Goal: Task Accomplishment & Management: Complete application form

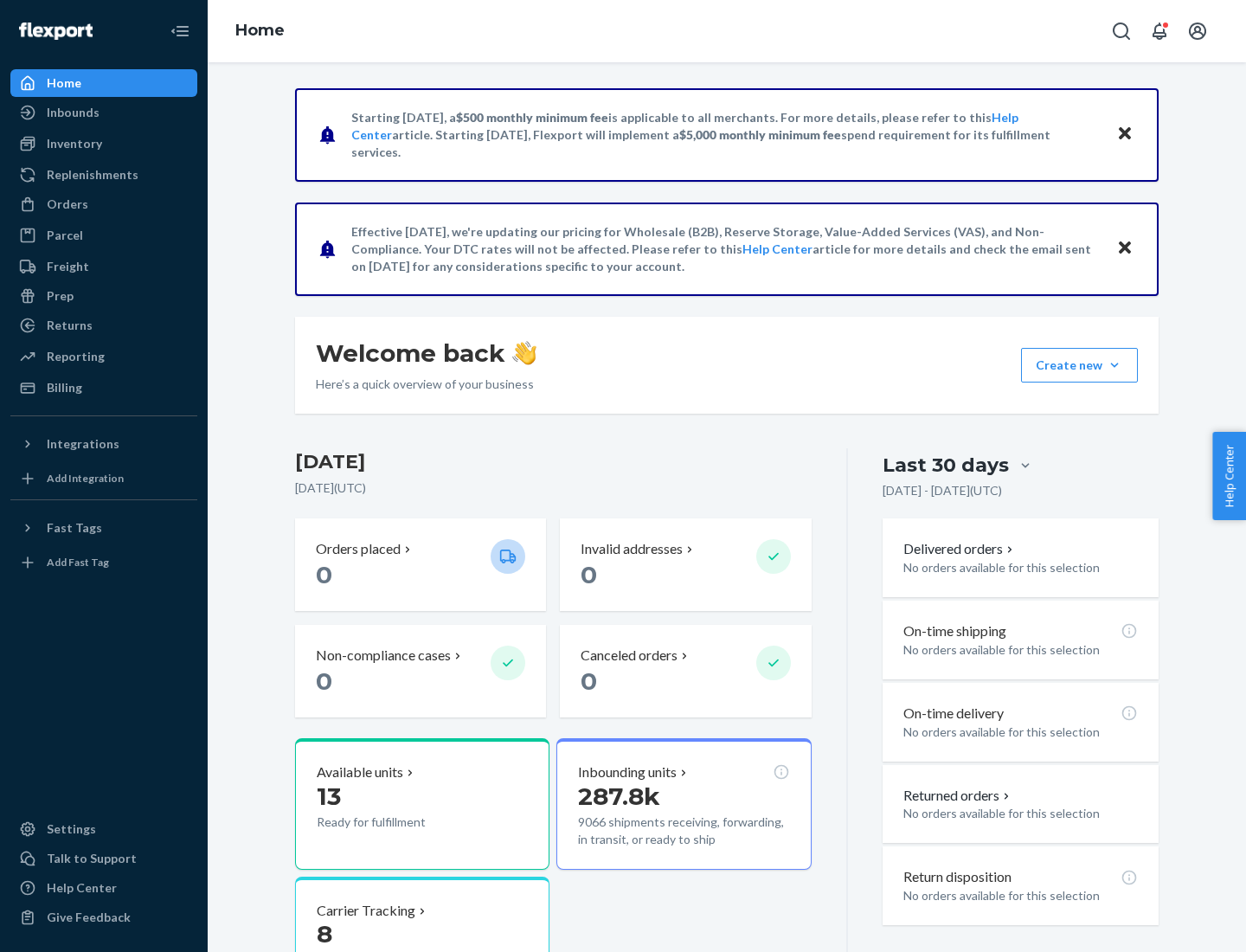
click at [1114, 365] on button "Create new Create new inbound Create new order Create new product" at bounding box center [1079, 364] width 117 height 34
click at [104, 112] on div "Inbounds" at bounding box center [103, 112] width 184 height 25
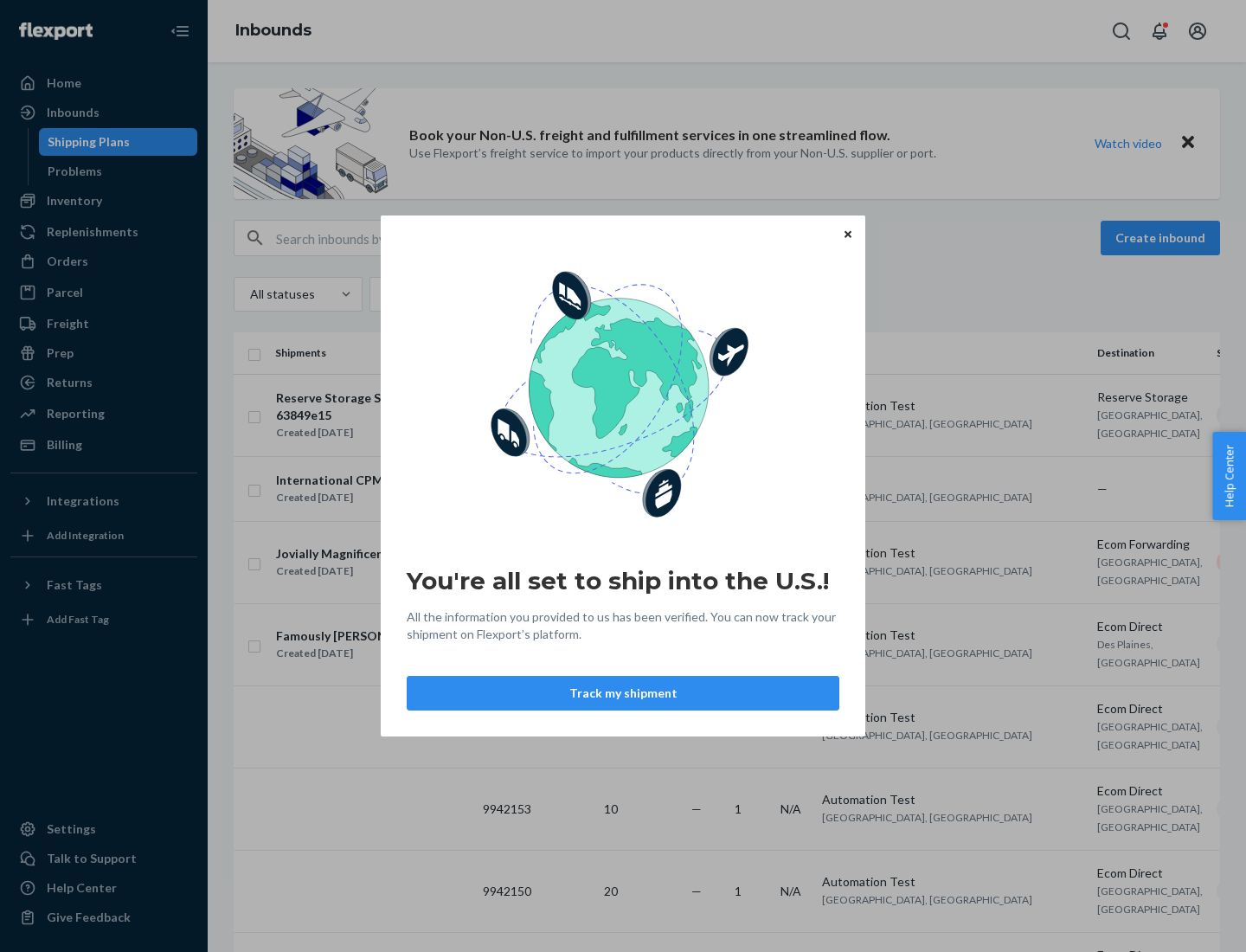
click at [623, 693] on button "Track my shipment" at bounding box center [623, 693] width 432 height 34
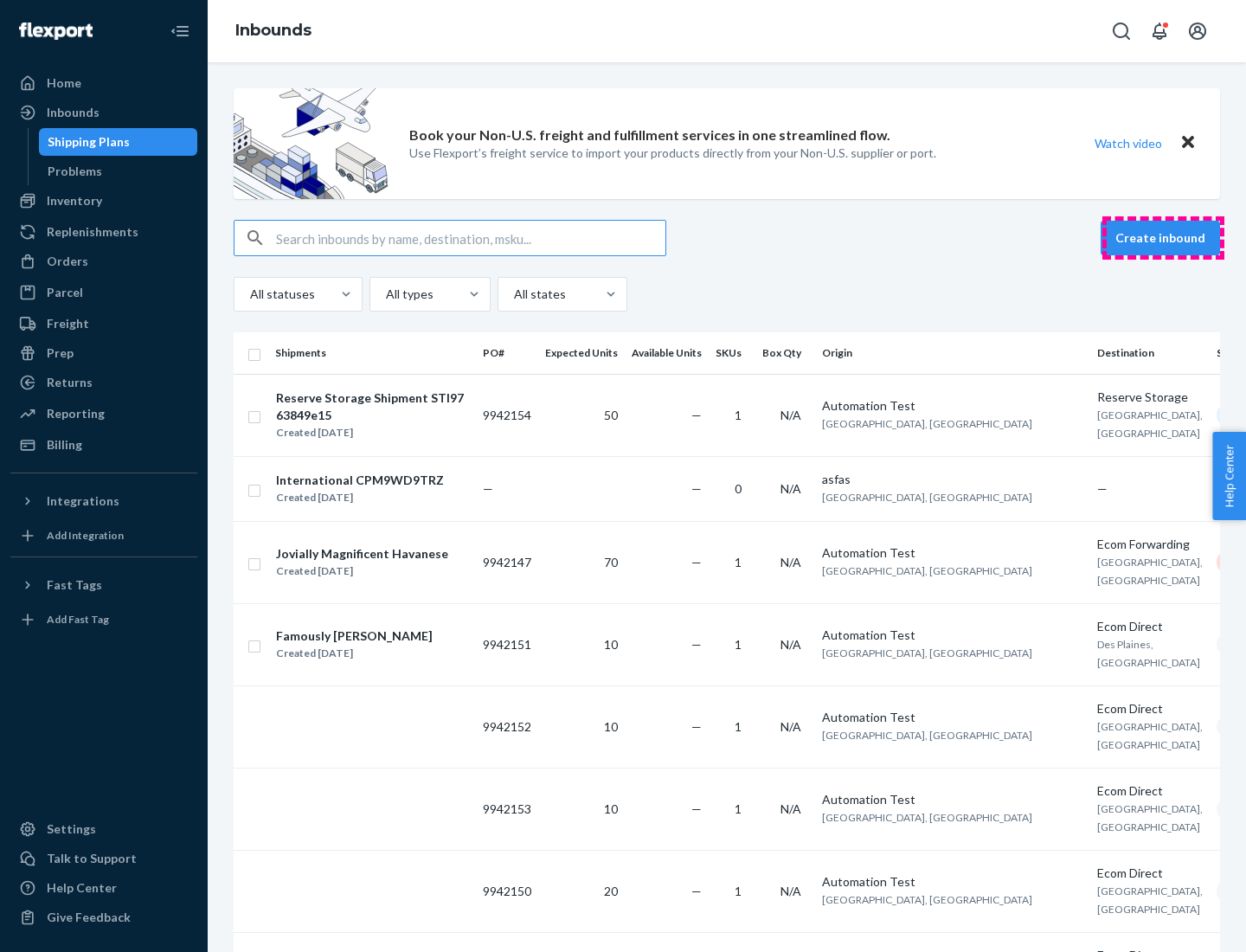
click at [1163, 238] on button "Create inbound" at bounding box center [1161, 238] width 120 height 34
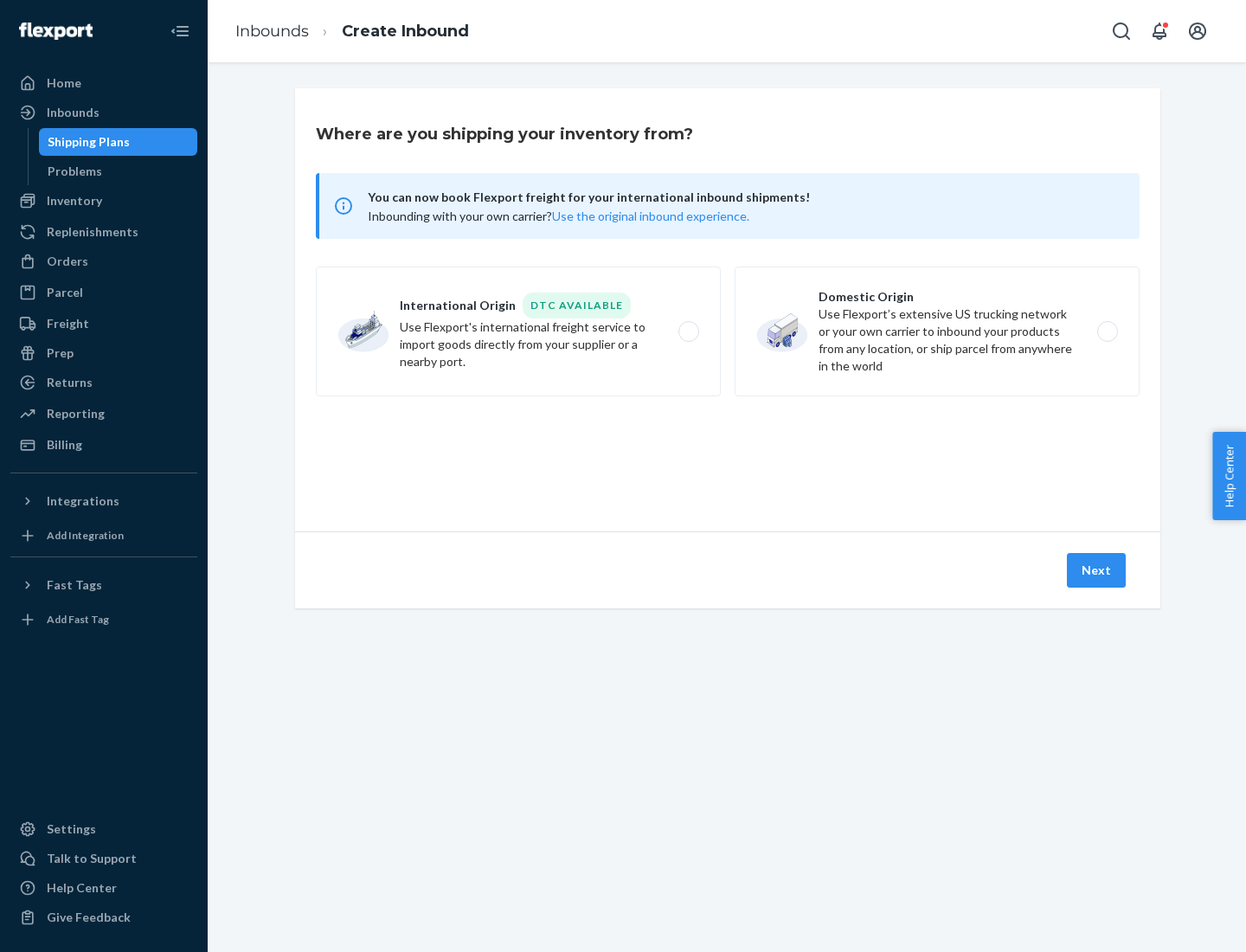
click at [519, 331] on label "International Origin DTC Available Use Flexport's international freight service…" at bounding box center [518, 331] width 405 height 130
click at [688, 331] on input "International Origin DTC Available Use Flexport's international freight service…" at bounding box center [693, 331] width 11 height 11
radio input "true"
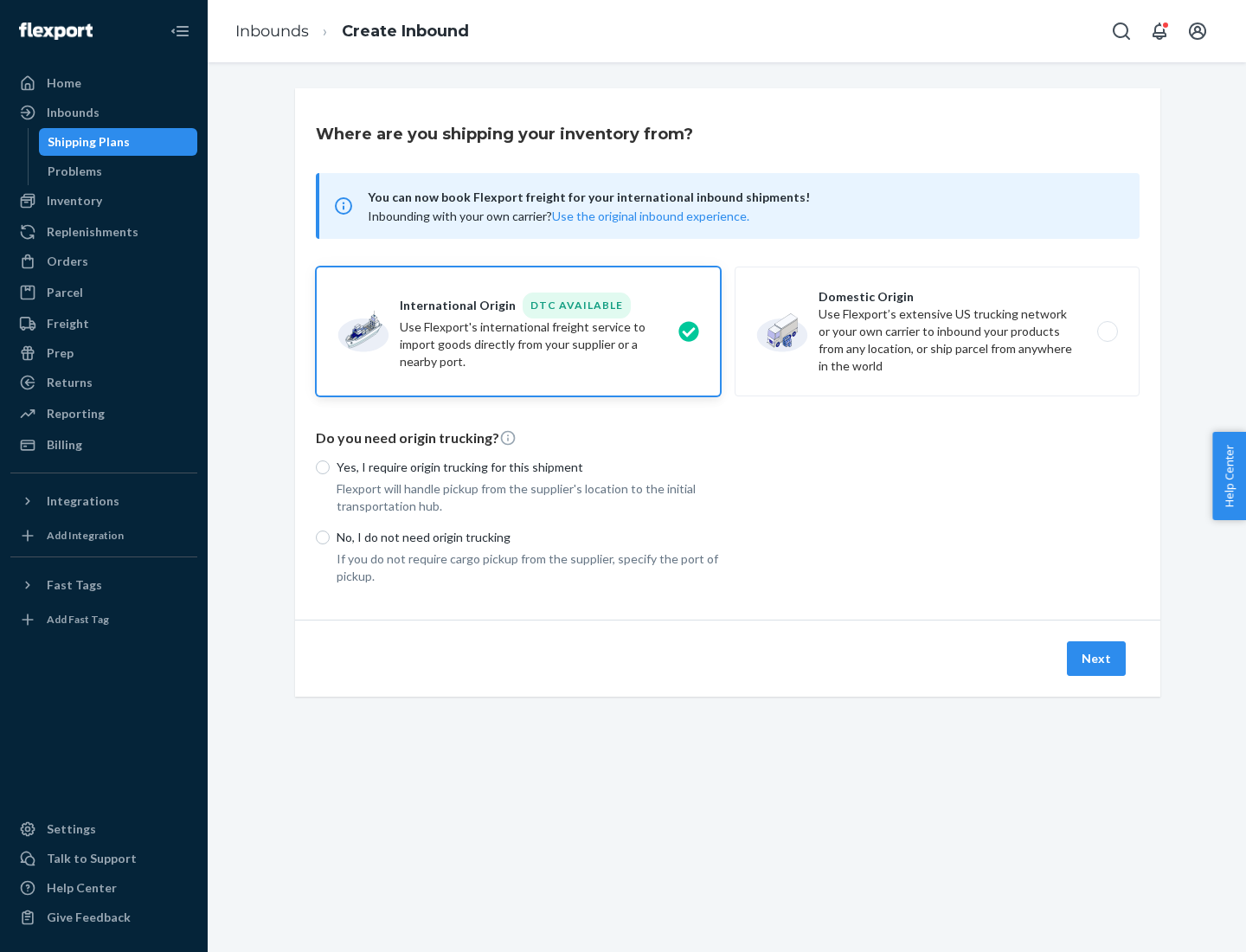
click at [529, 536] on p "No, I do not need origin trucking" at bounding box center [529, 537] width 384 height 18
click at [330, 536] on input "No, I do not need origin trucking" at bounding box center [322, 537] width 14 height 14
radio input "true"
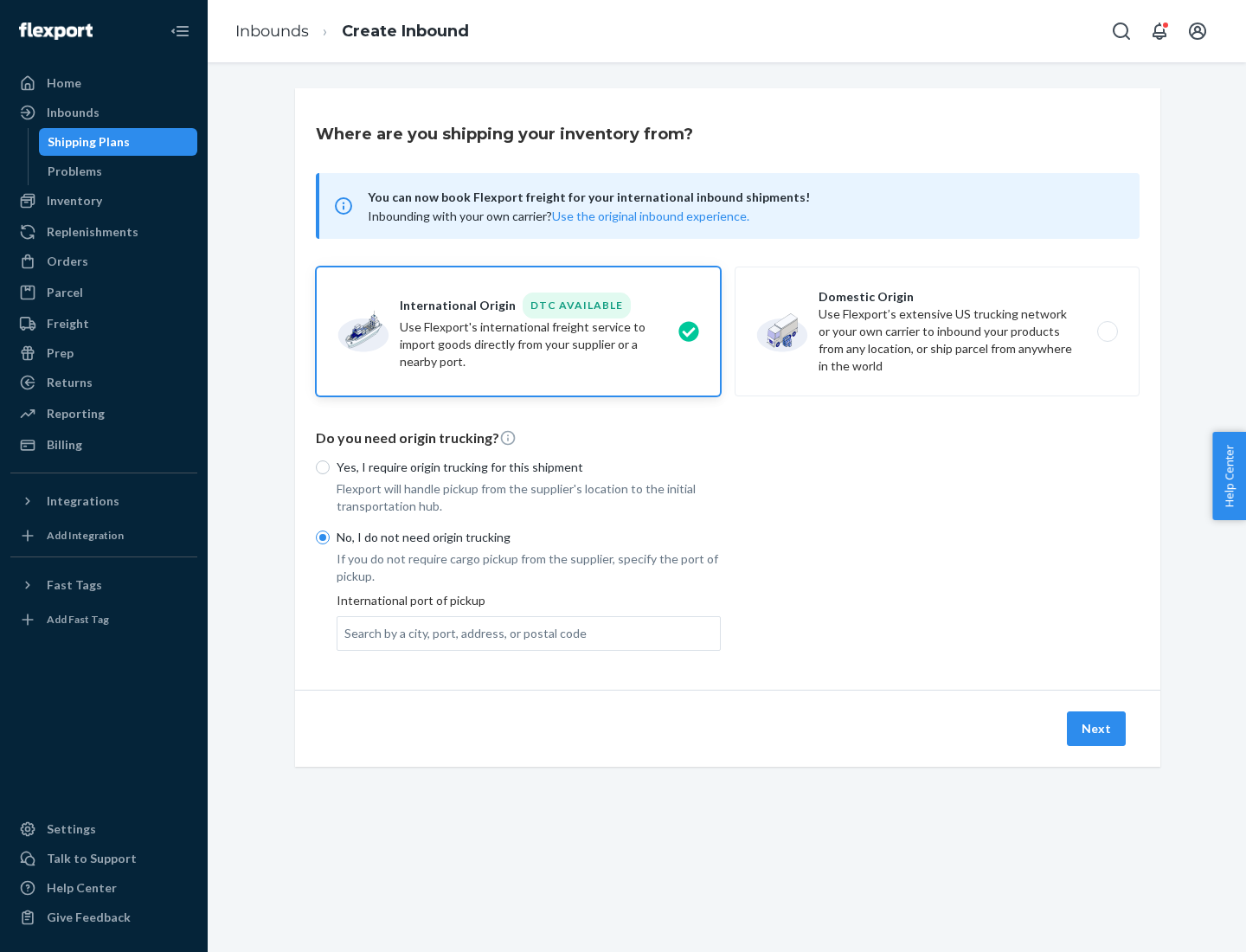
click at [461, 633] on div "Search by a city, port, address, or postal code" at bounding box center [466, 634] width 243 height 18
click at [346, 633] on input "Search by a city, port, address, or postal code" at bounding box center [346, 634] width 2 height 18
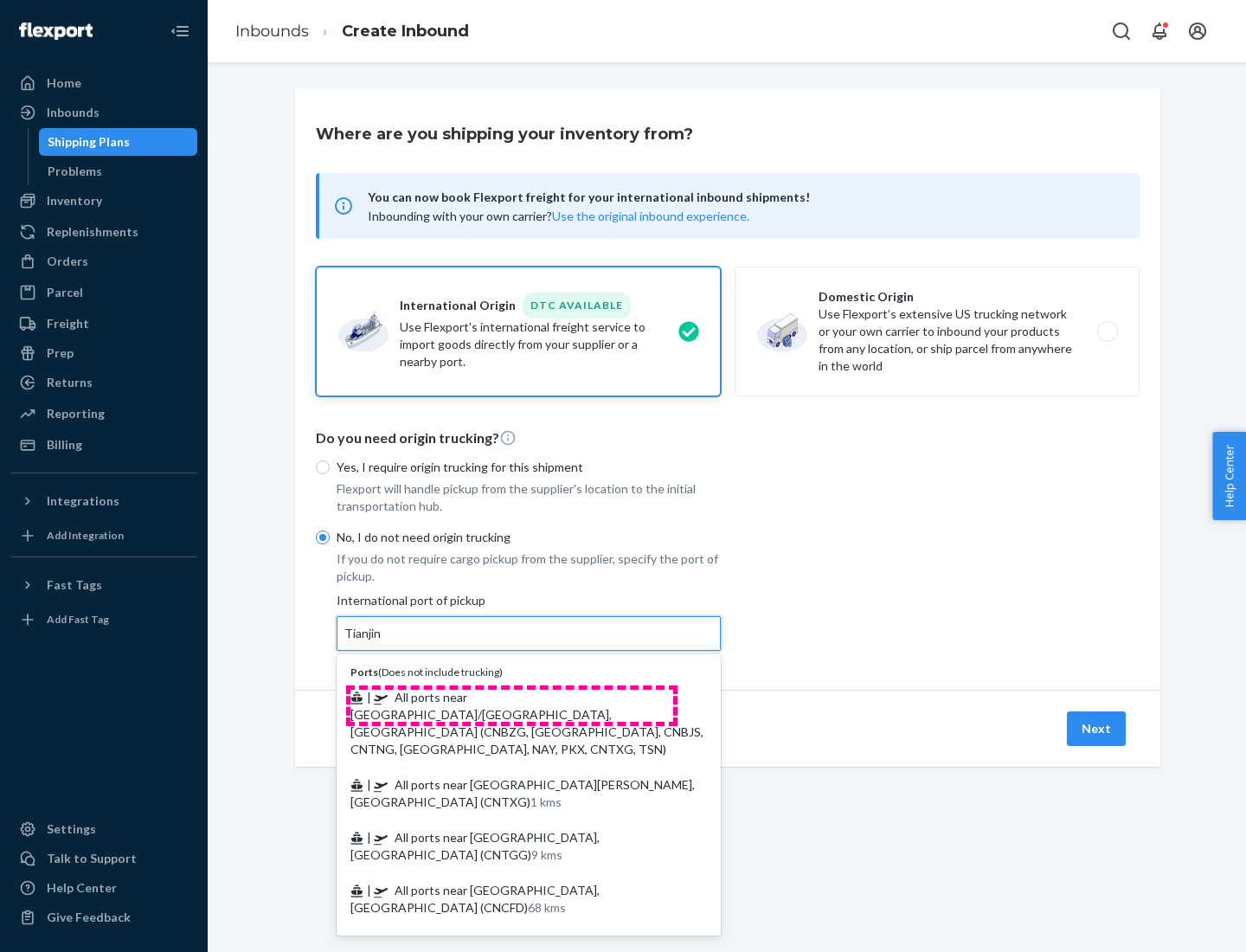
click at [511, 697] on span "| All ports near [GEOGRAPHIC_DATA]/[GEOGRAPHIC_DATA], [GEOGRAPHIC_DATA] (CNBZG,…" at bounding box center [527, 723] width 353 height 67
click at [382, 642] on input "Tianjin" at bounding box center [364, 634] width 38 height 18
type input "All ports near [GEOGRAPHIC_DATA]/[GEOGRAPHIC_DATA], [GEOGRAPHIC_DATA] (CNBZG, […"
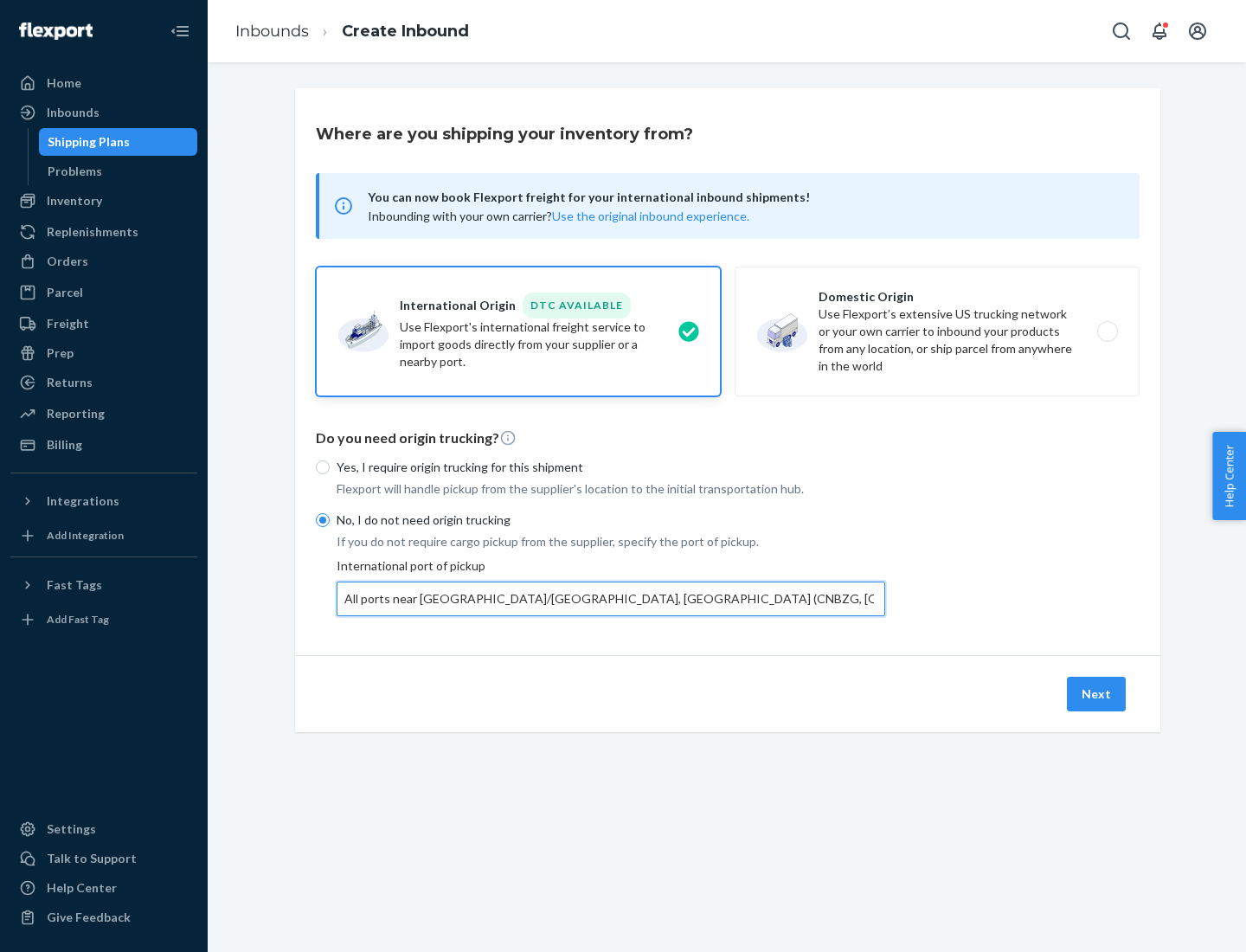
click at [1098, 693] on button "Next" at bounding box center [1097, 694] width 59 height 34
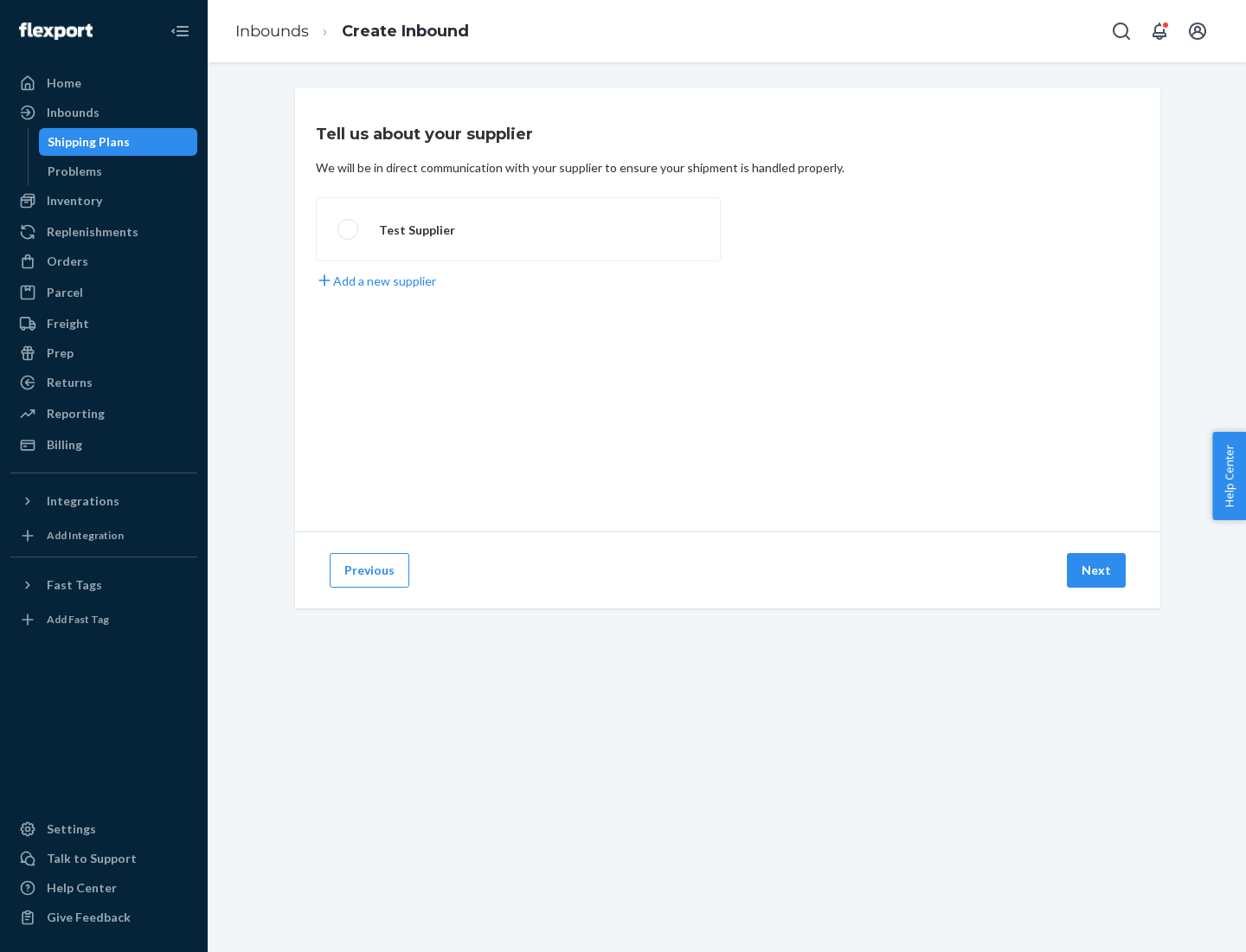
click at [519, 229] on label "Test Supplier" at bounding box center [518, 229] width 405 height 64
click at [349, 229] on input "Test Supplier" at bounding box center [342, 229] width 11 height 11
radio input "true"
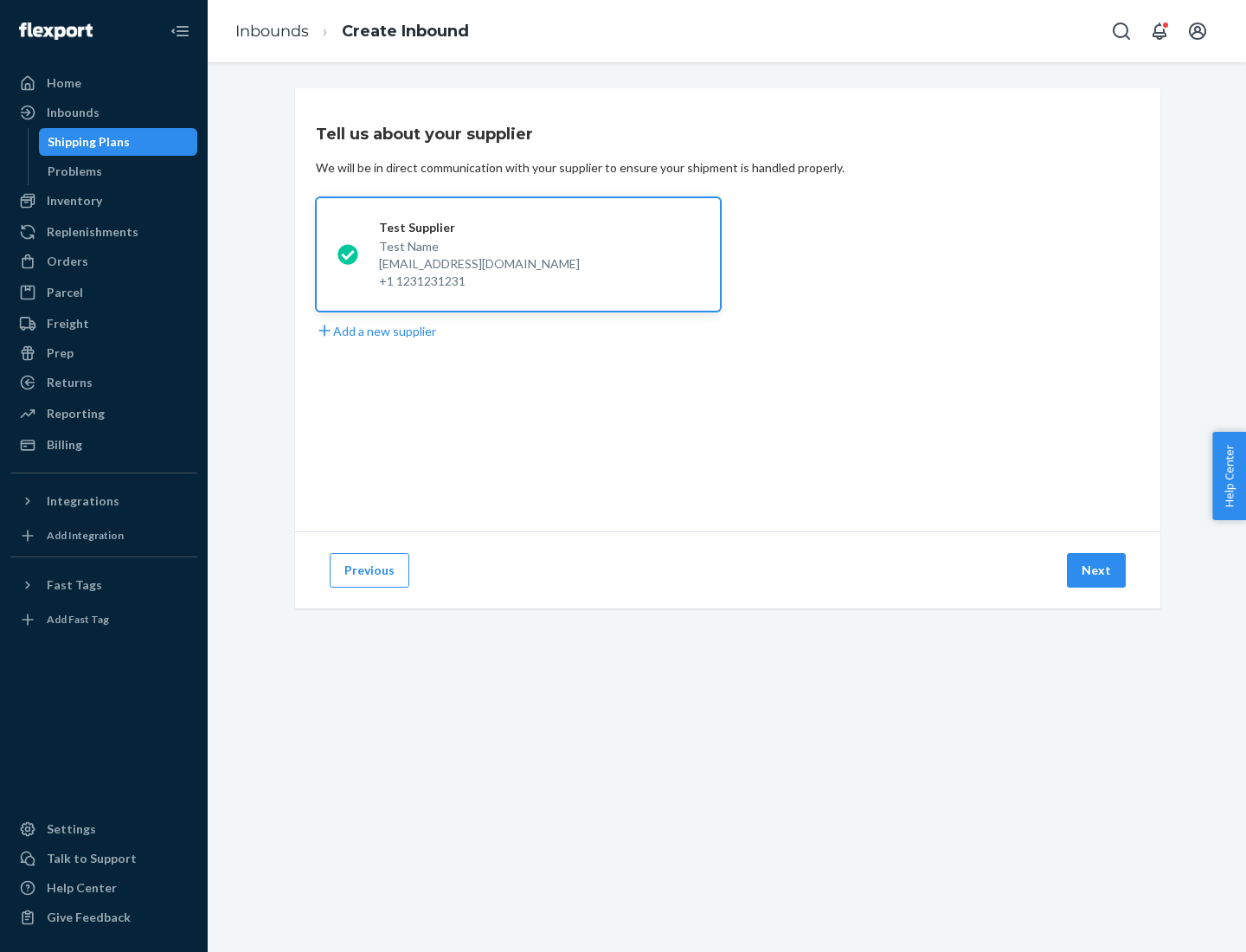
click at [1098, 570] on button "Next" at bounding box center [1097, 570] width 59 height 34
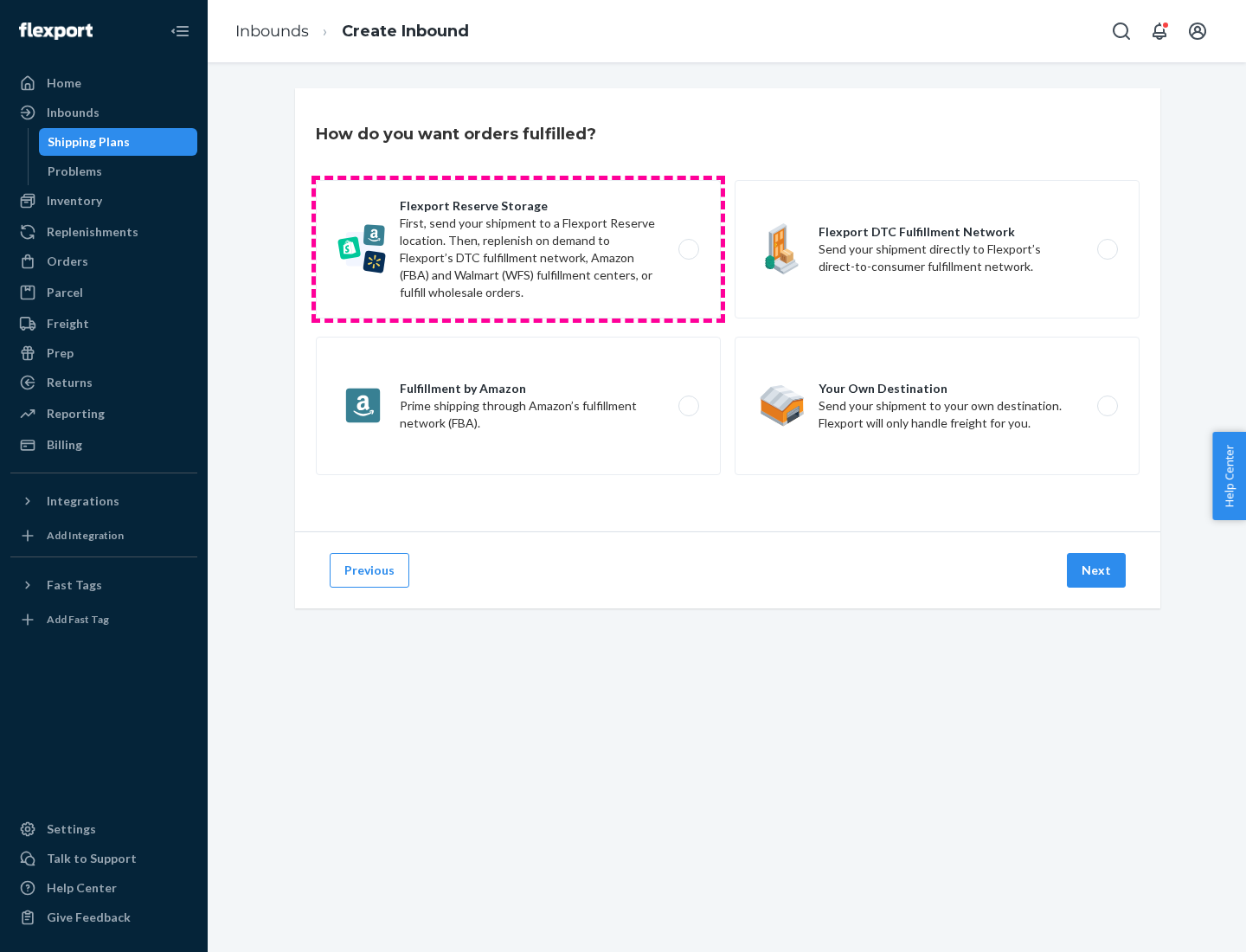
click at [519, 250] on label "Flexport Reserve Storage First, send your shipment to a Flexport Reserve locati…" at bounding box center [518, 249] width 405 height 139
click at [688, 250] on input "Flexport Reserve Storage First, send your shipment to a Flexport Reserve locati…" at bounding box center [693, 249] width 11 height 11
radio input "true"
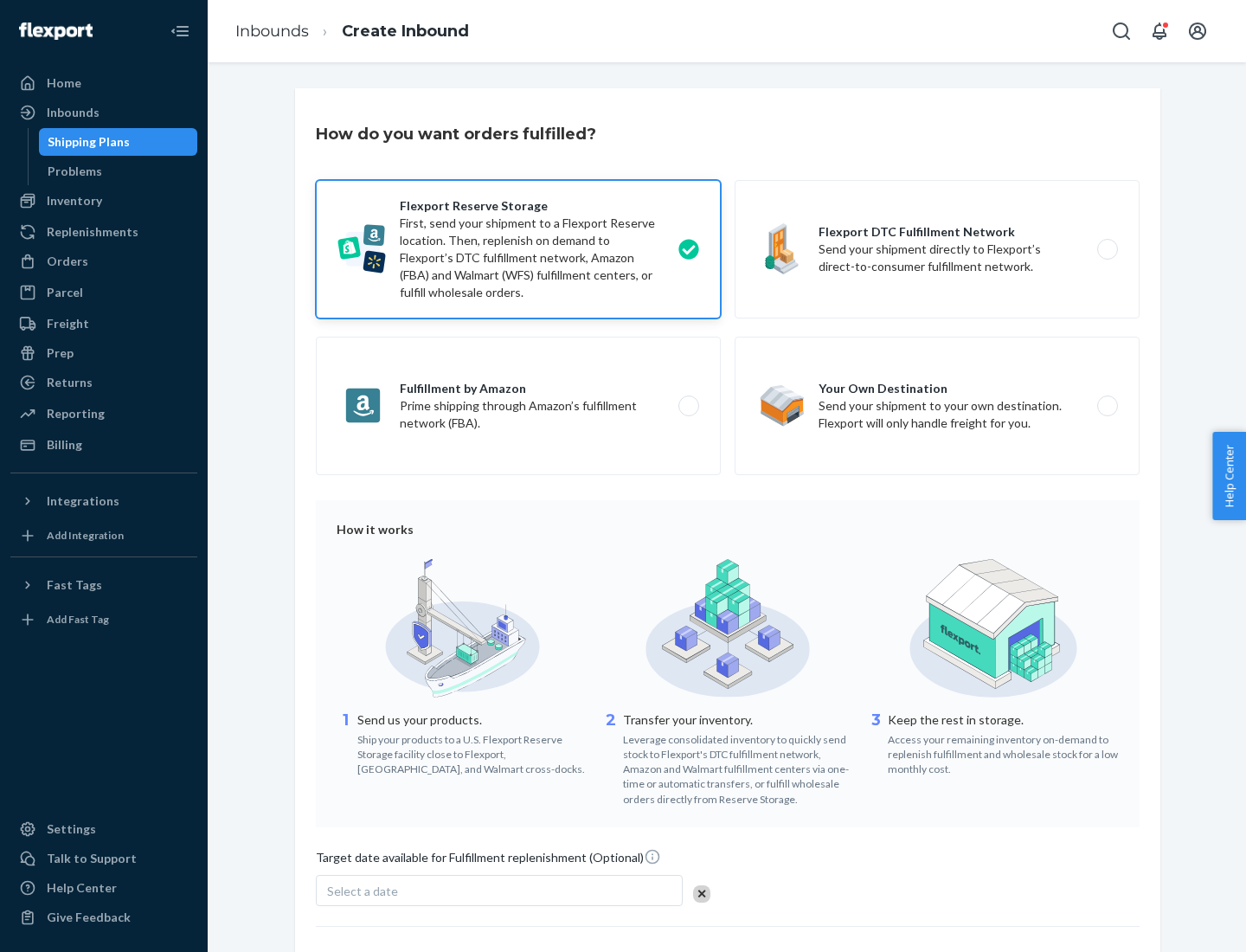
scroll to position [141, 0]
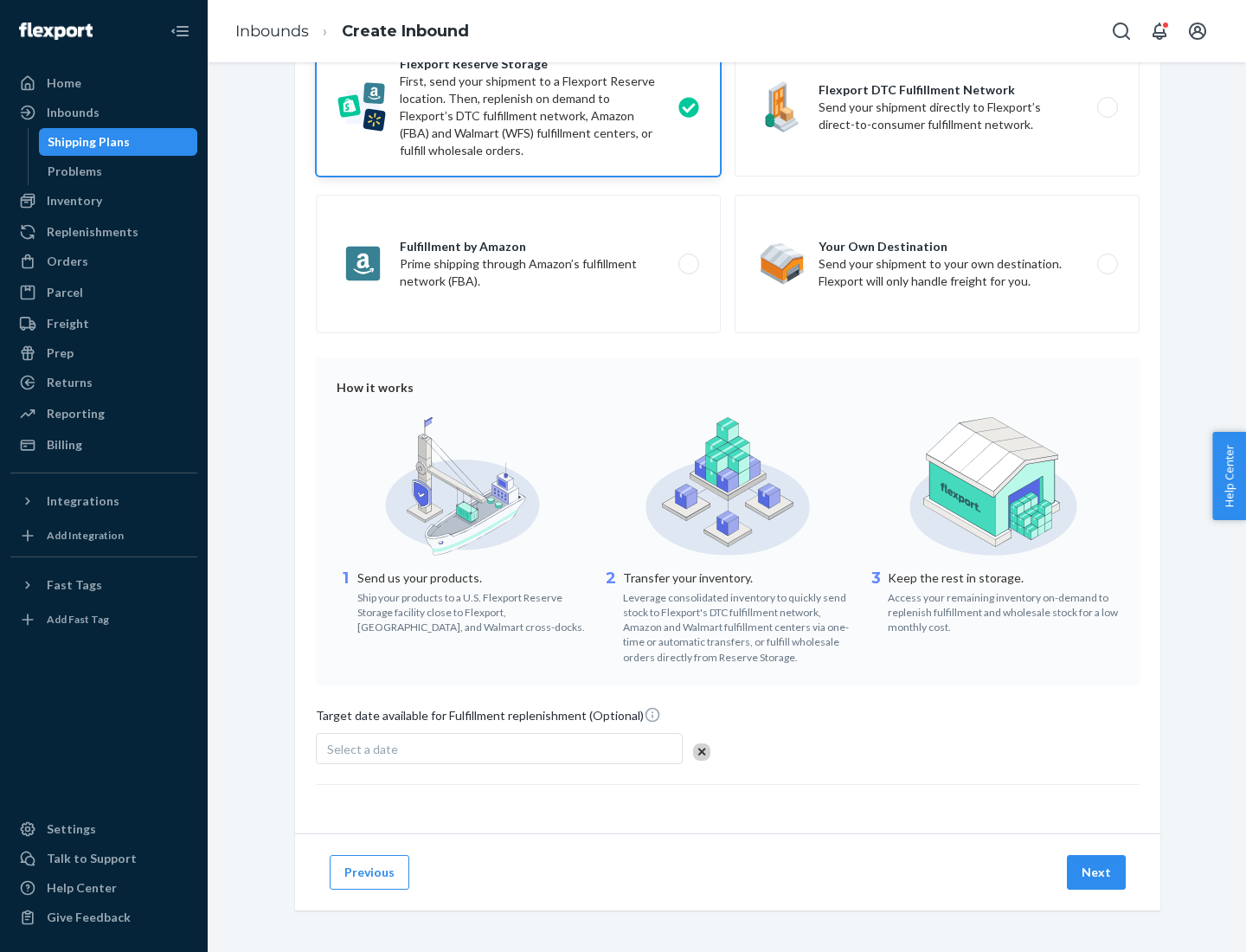
click at [1098, 871] on button "Next" at bounding box center [1097, 871] width 59 height 34
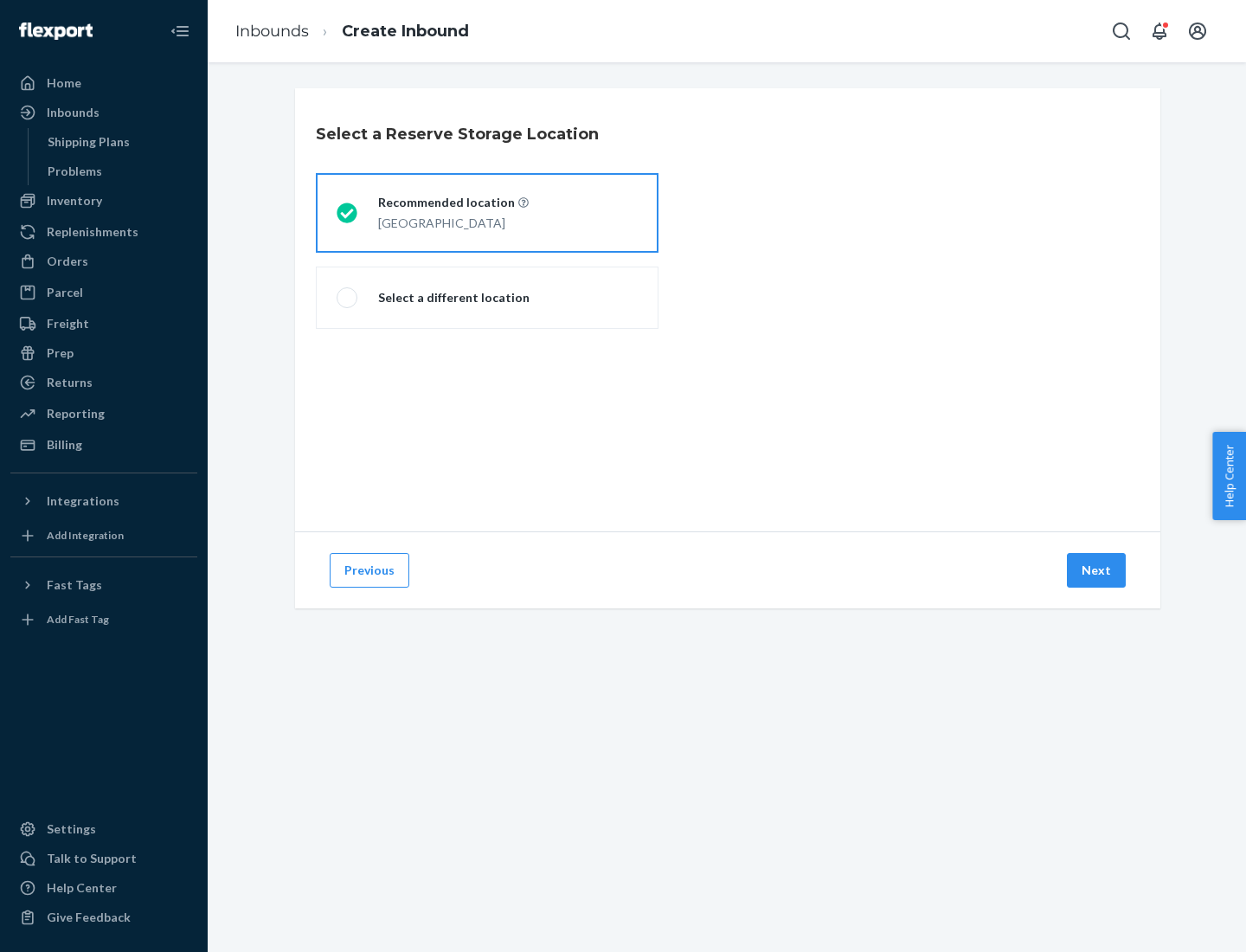
click at [487, 213] on div "[GEOGRAPHIC_DATA]" at bounding box center [453, 221] width 150 height 21
click at [348, 213] on input "Recommended location [GEOGRAPHIC_DATA]" at bounding box center [342, 212] width 11 height 11
click at [1098, 570] on button "Next" at bounding box center [1097, 570] width 59 height 34
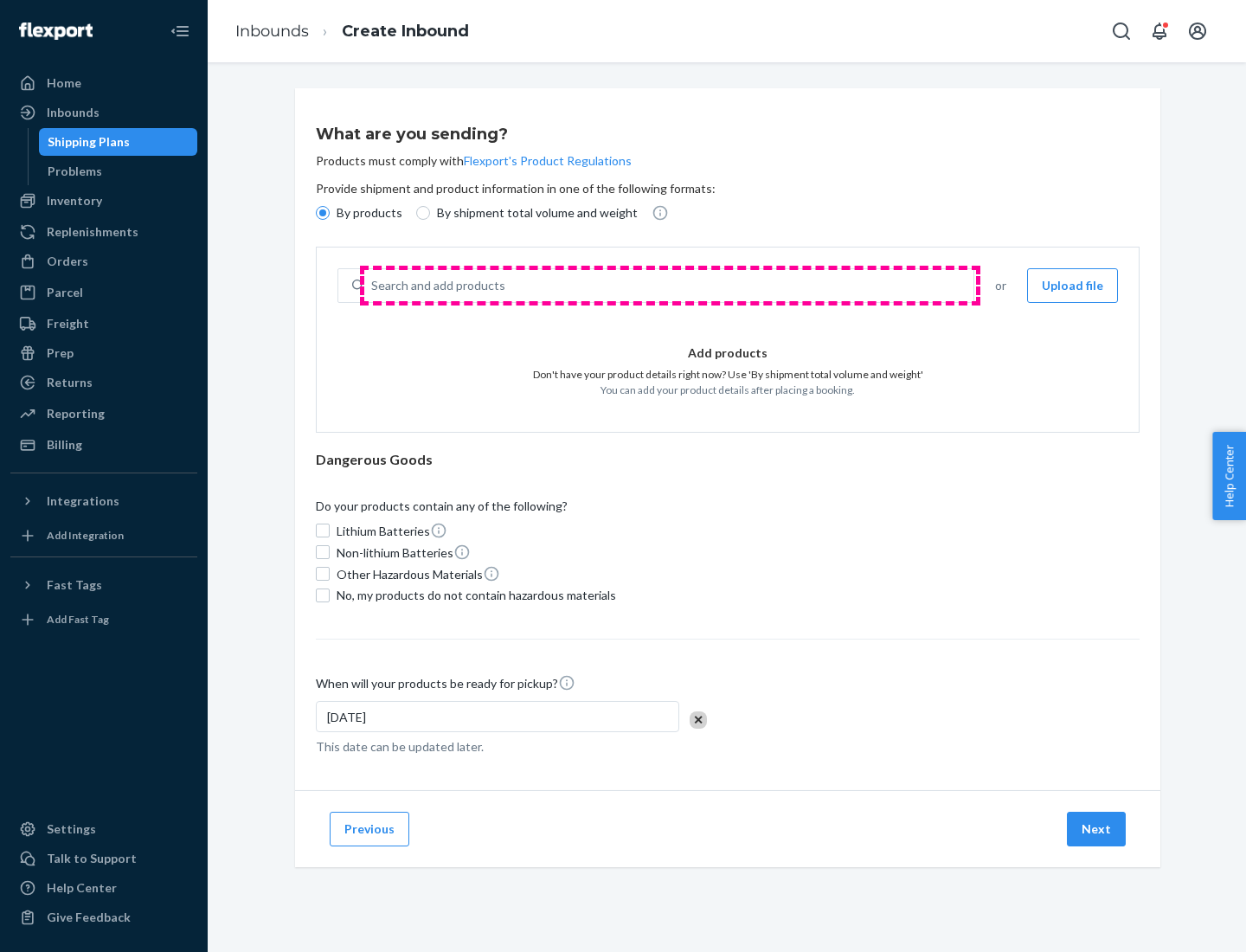
click at [670, 286] on div "Search and add products" at bounding box center [669, 286] width 609 height 31
click at [373, 286] on input "Search and add products" at bounding box center [372, 286] width 2 height 18
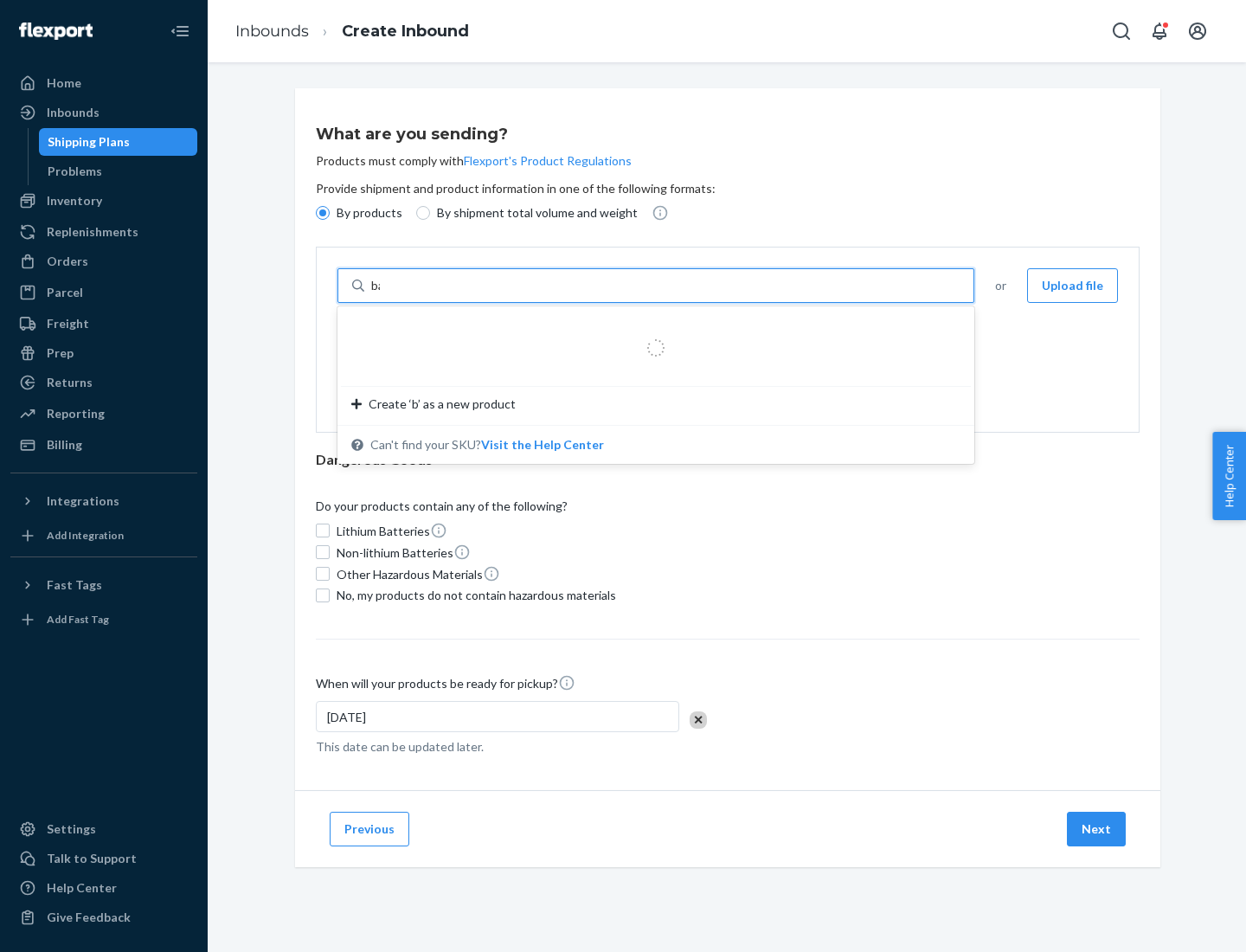
type input "basic"
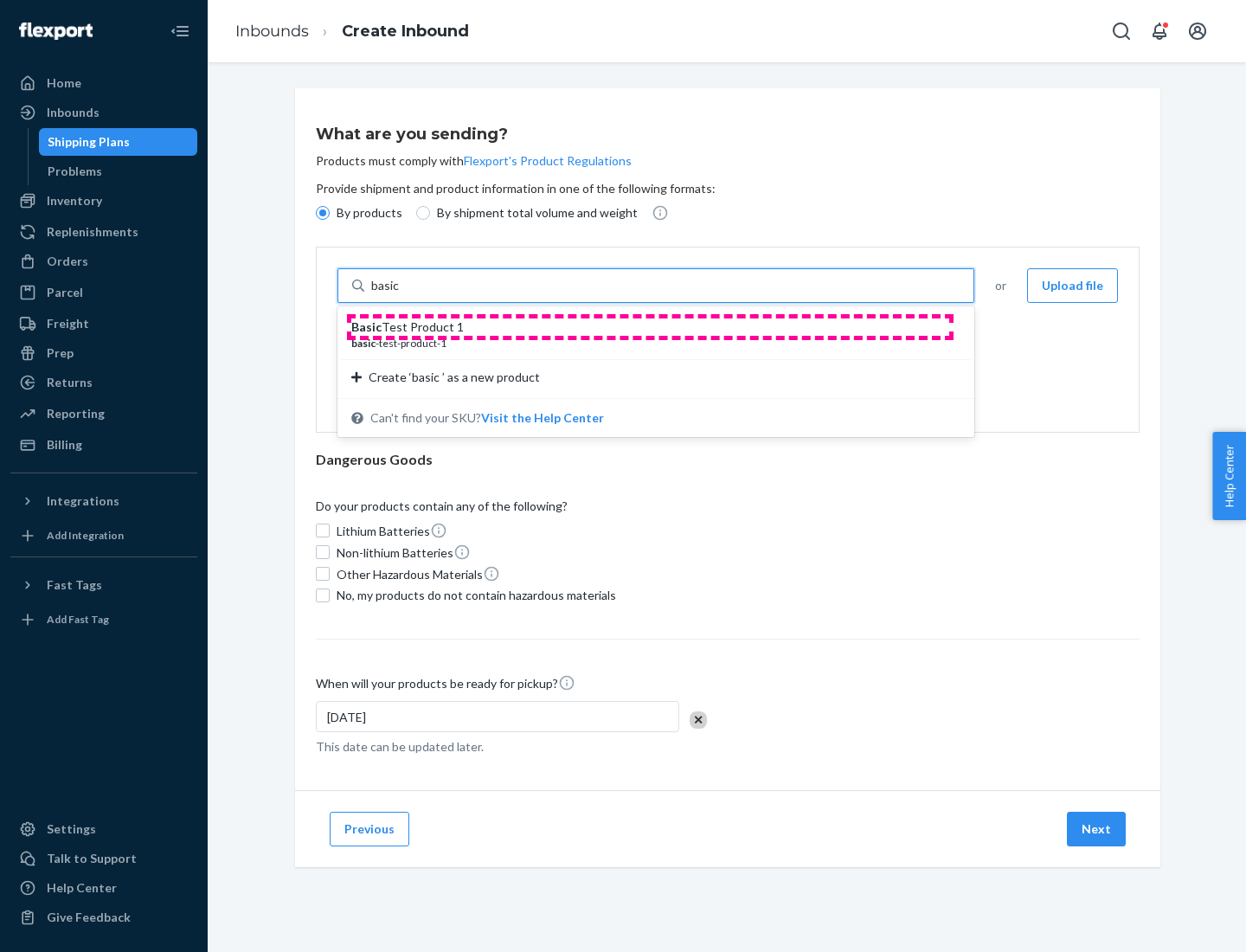
click at [650, 327] on div "Basic Test Product 1" at bounding box center [650, 327] width 595 height 18
click at [403, 294] on input "basic" at bounding box center [387, 286] width 31 height 18
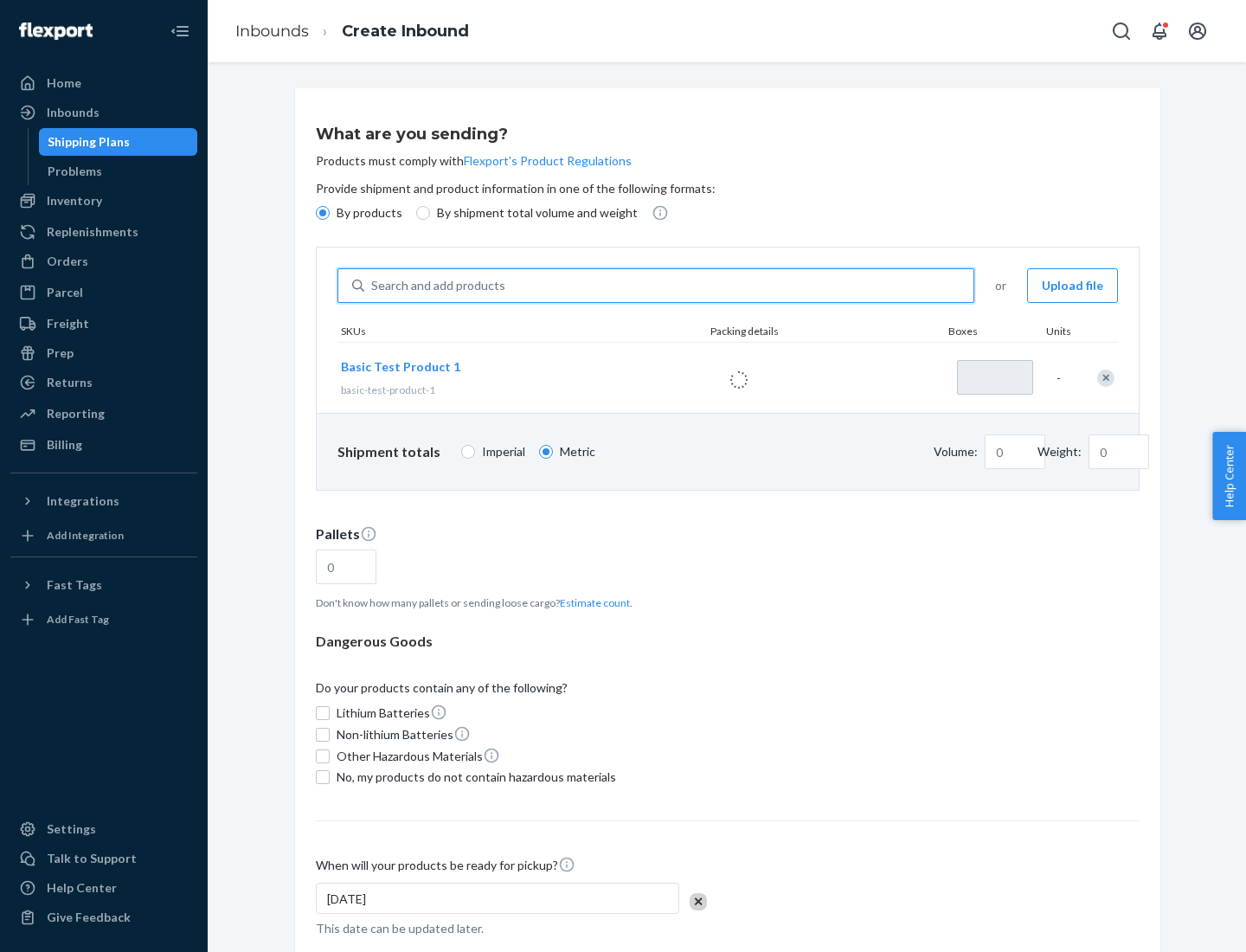
type input "1"
type input "1.09"
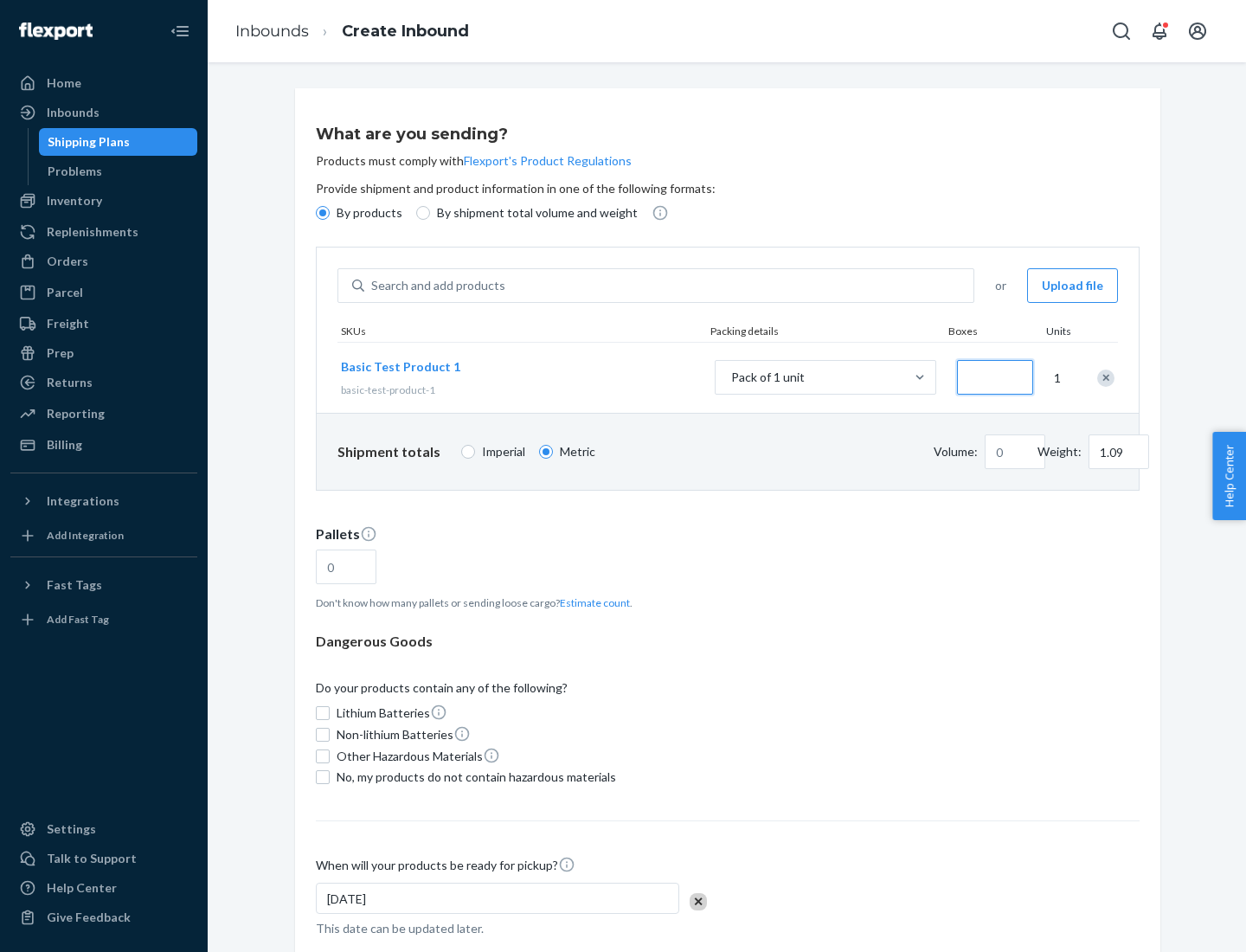
type input "3"
type input "3.27"
type input "30"
type input "0.01"
type input "32.66"
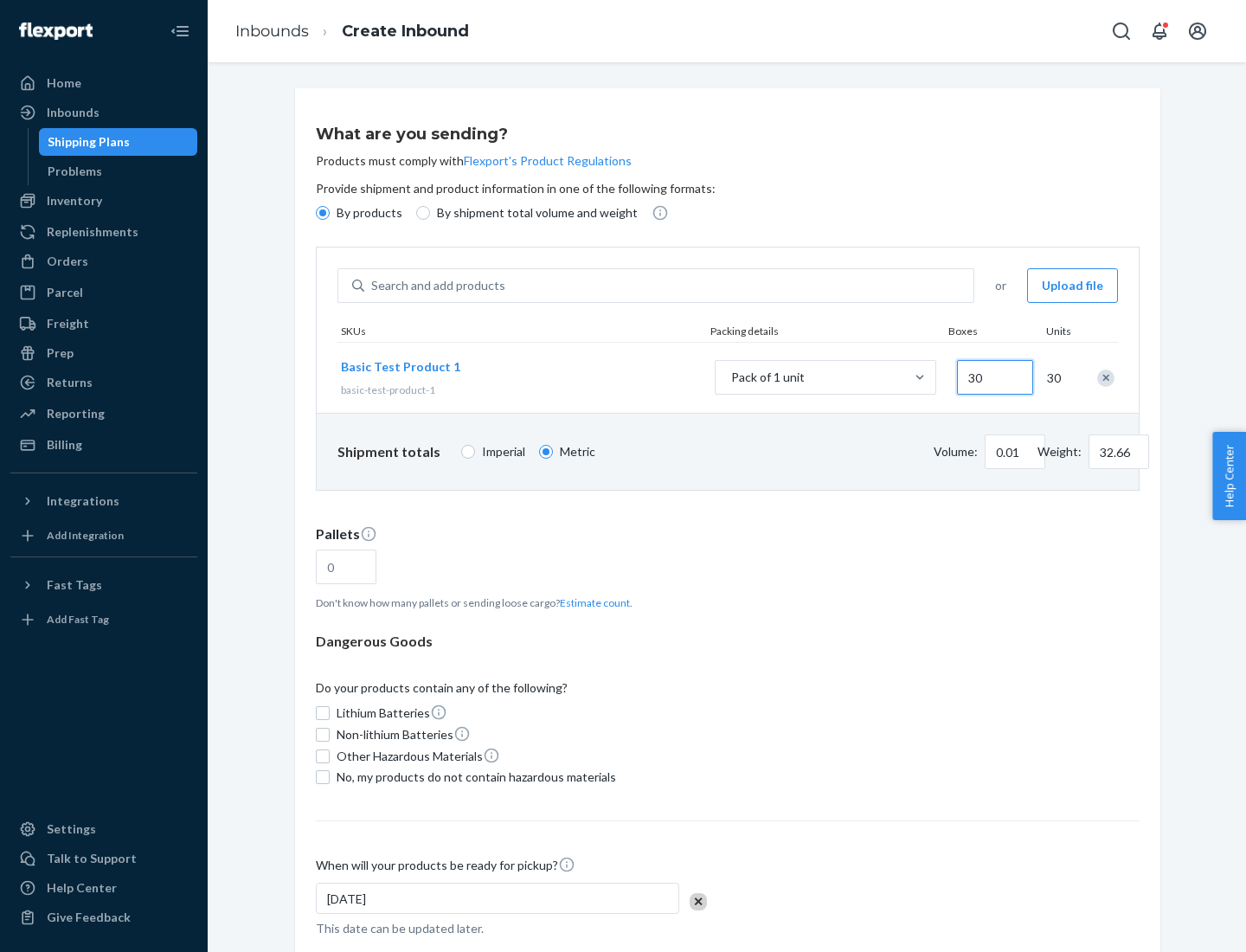
type input "300"
type input "0.07"
type input "326.59"
type input "3000"
type input "0.68"
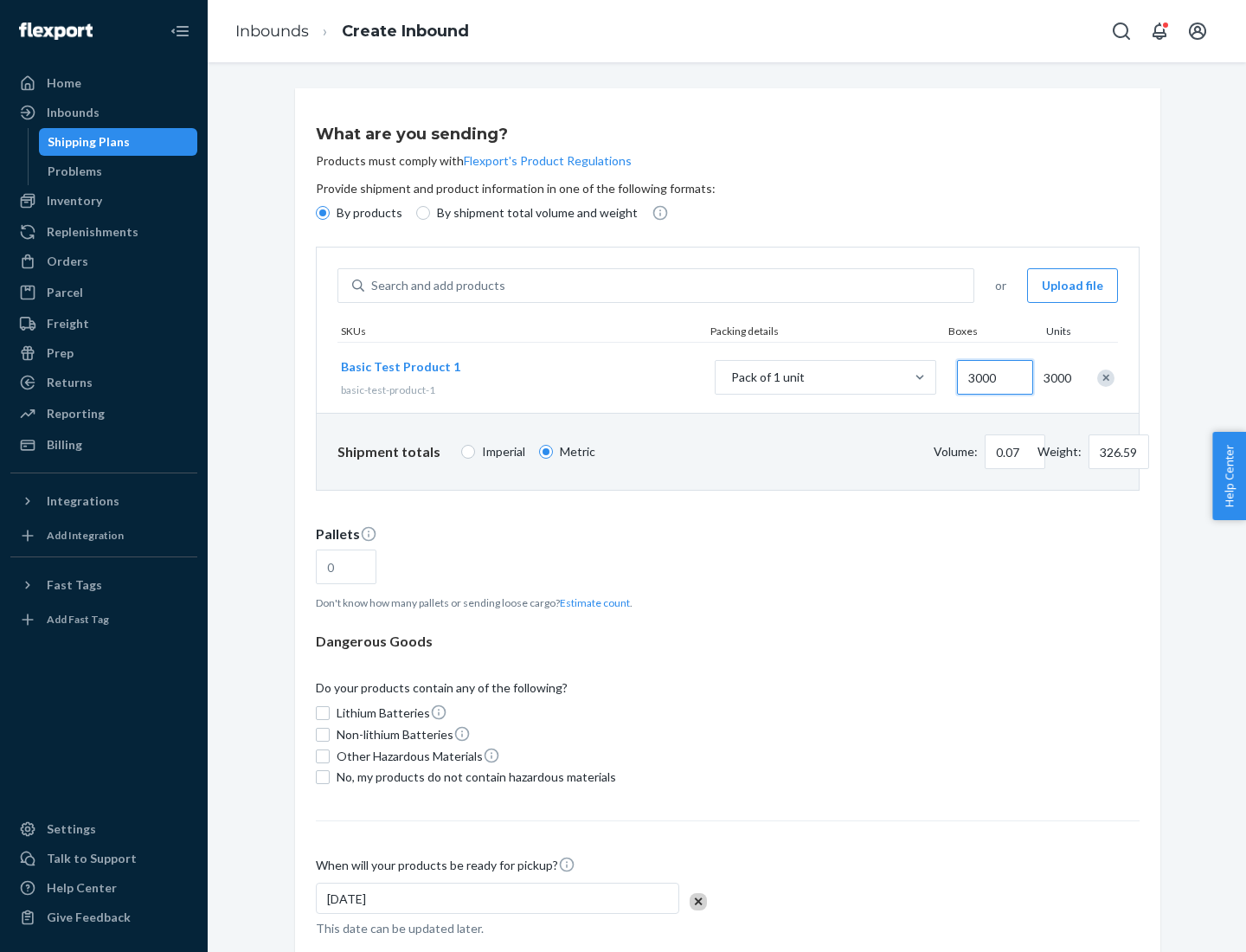
type input "3265.86"
type input "1.09"
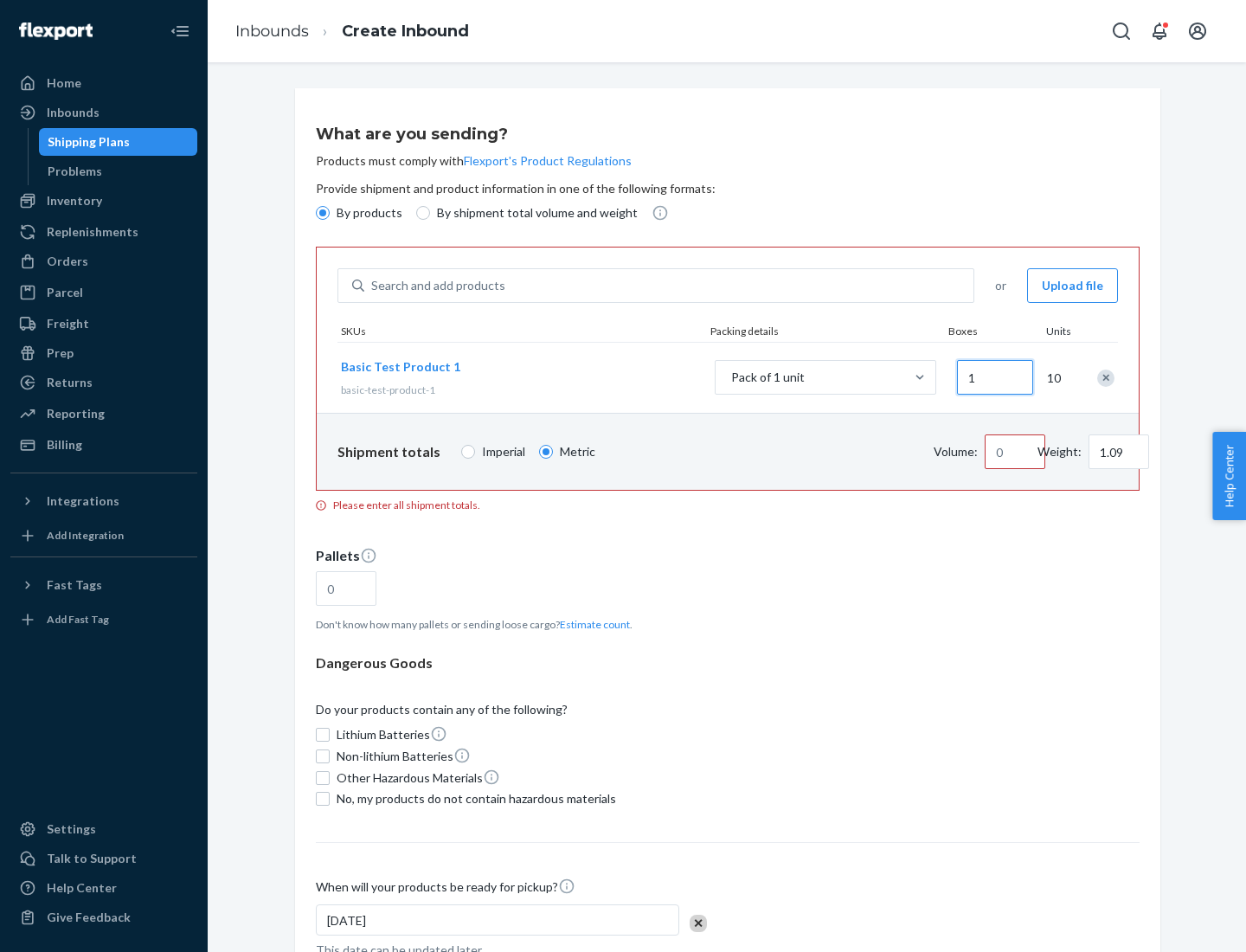
type input "10"
type input "0.02"
type input "108.86"
type input "1000"
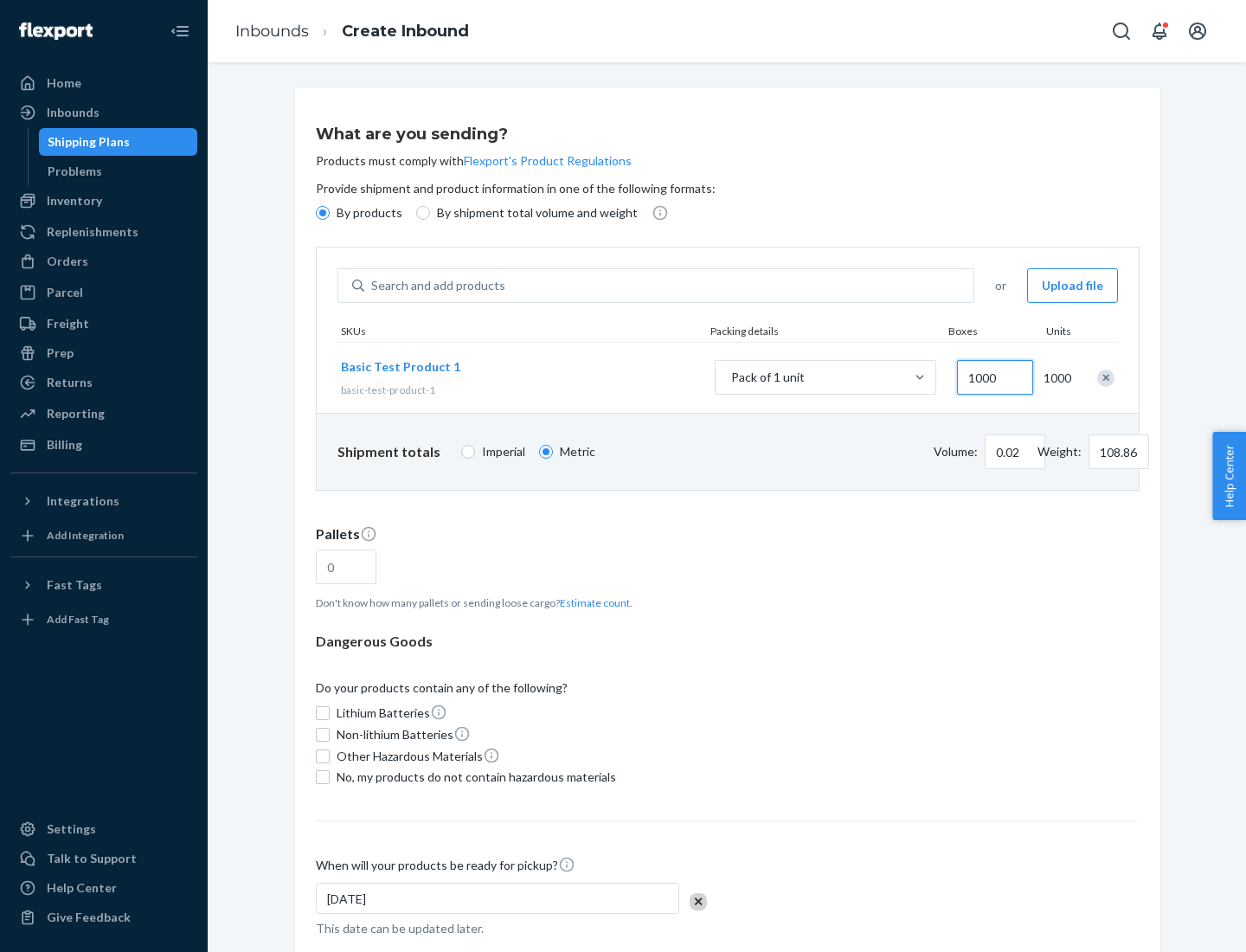
type input "0.23"
type input "1088.62"
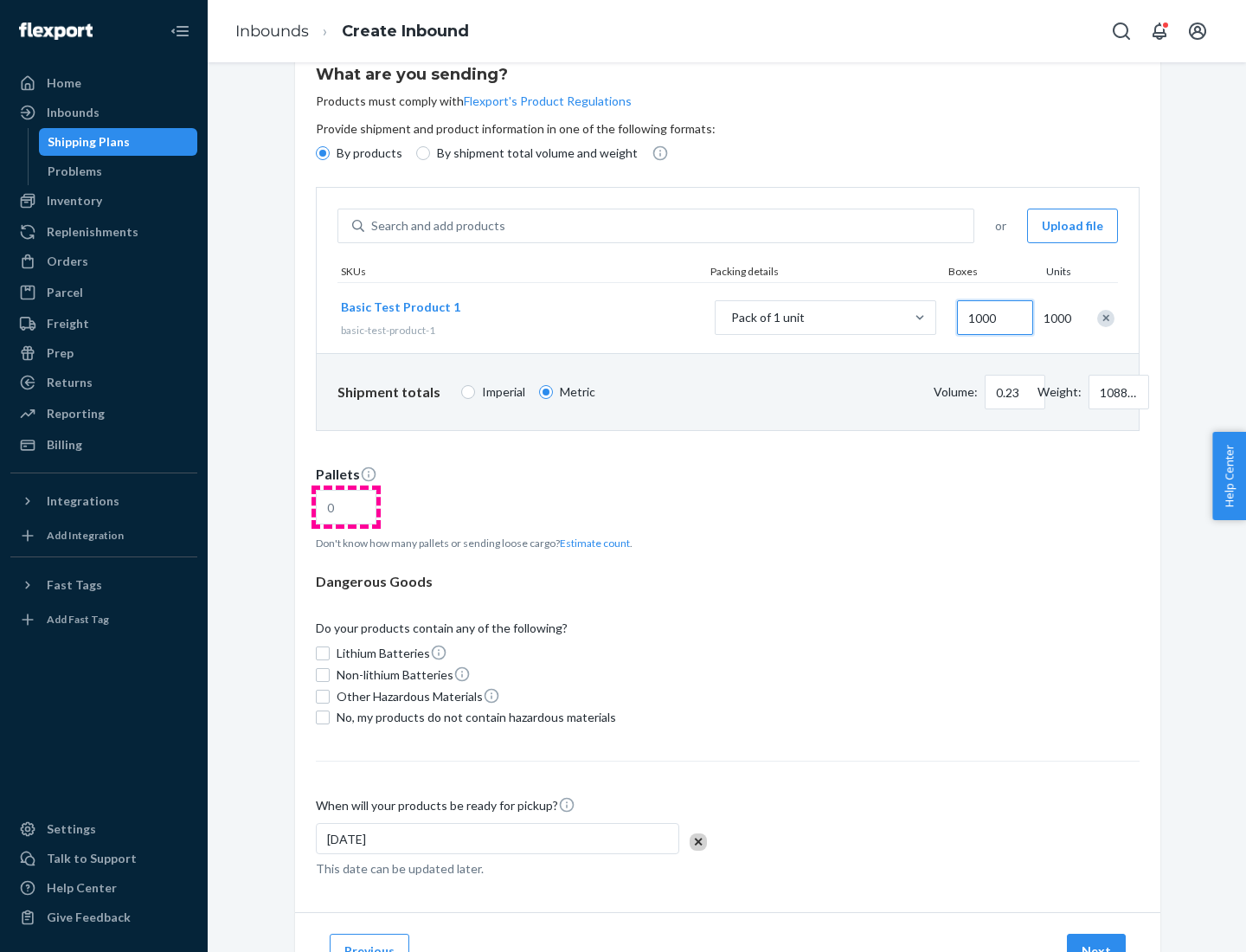
type input "1000"
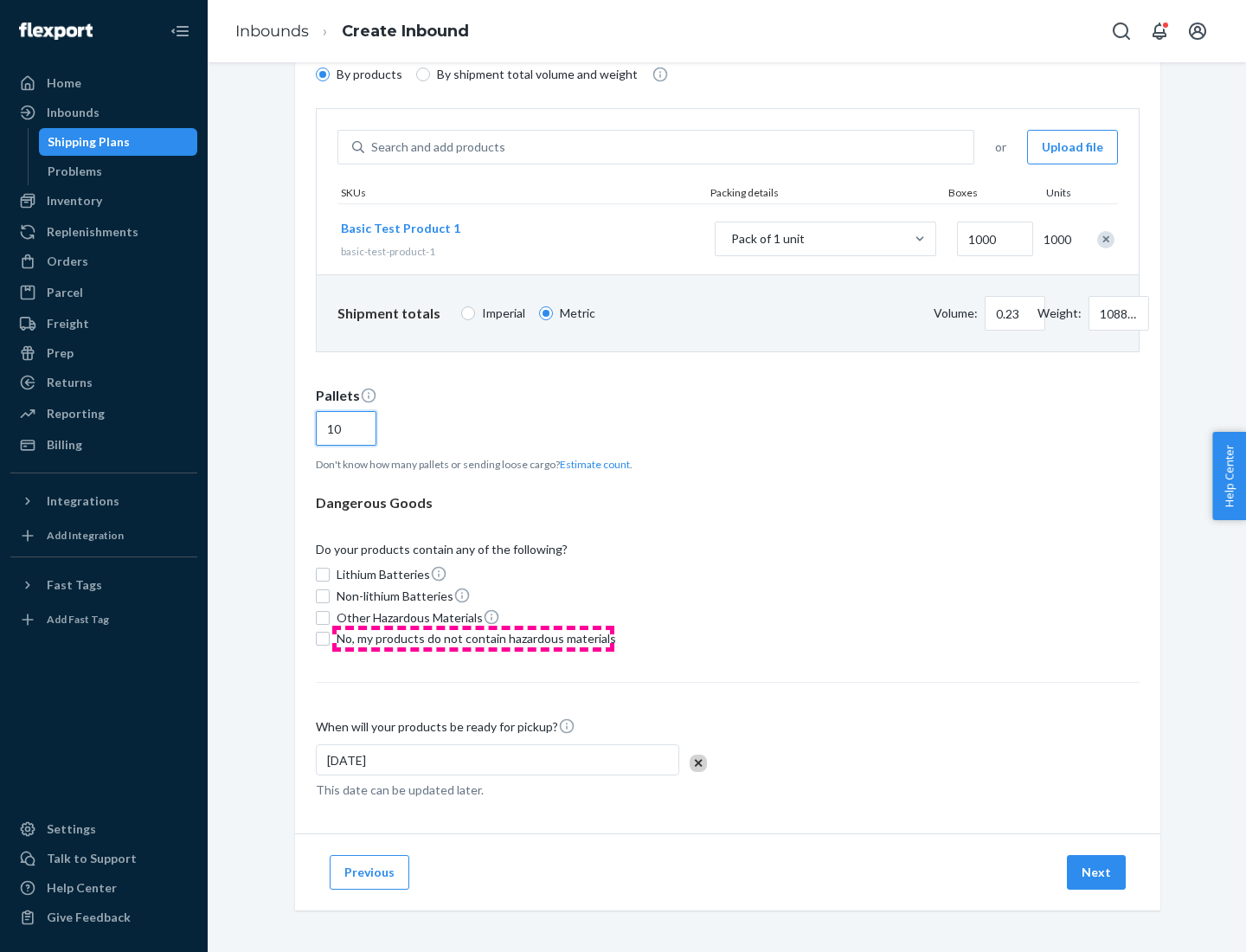
type input "10"
click at [474, 639] on span "No, my products do not contain hazardous materials" at bounding box center [477, 639] width 279 height 18
click at [330, 639] on input "No, my products do not contain hazardous materials" at bounding box center [322, 639] width 14 height 14
checkbox input "true"
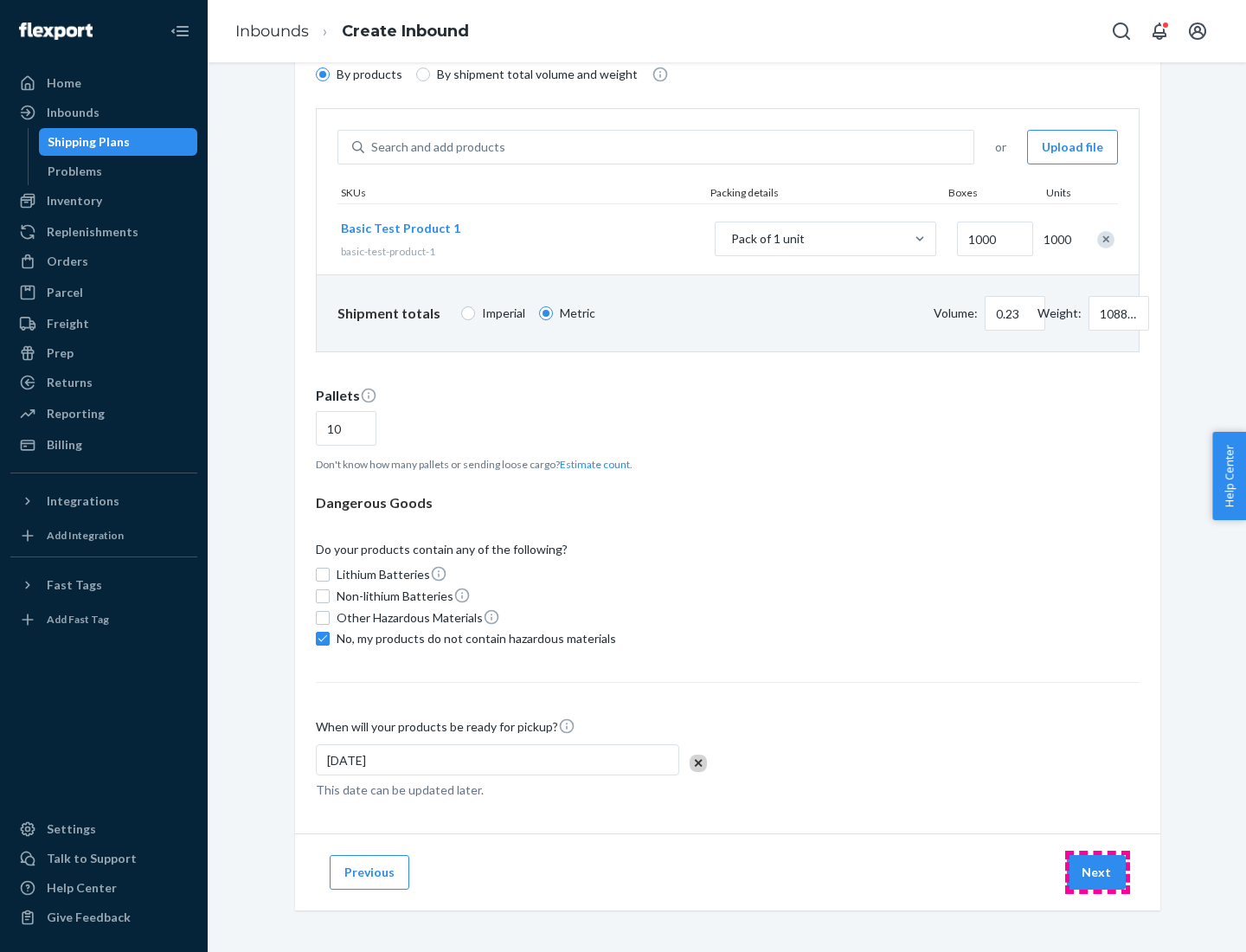
click at [1098, 872] on button "Next" at bounding box center [1097, 871] width 59 height 34
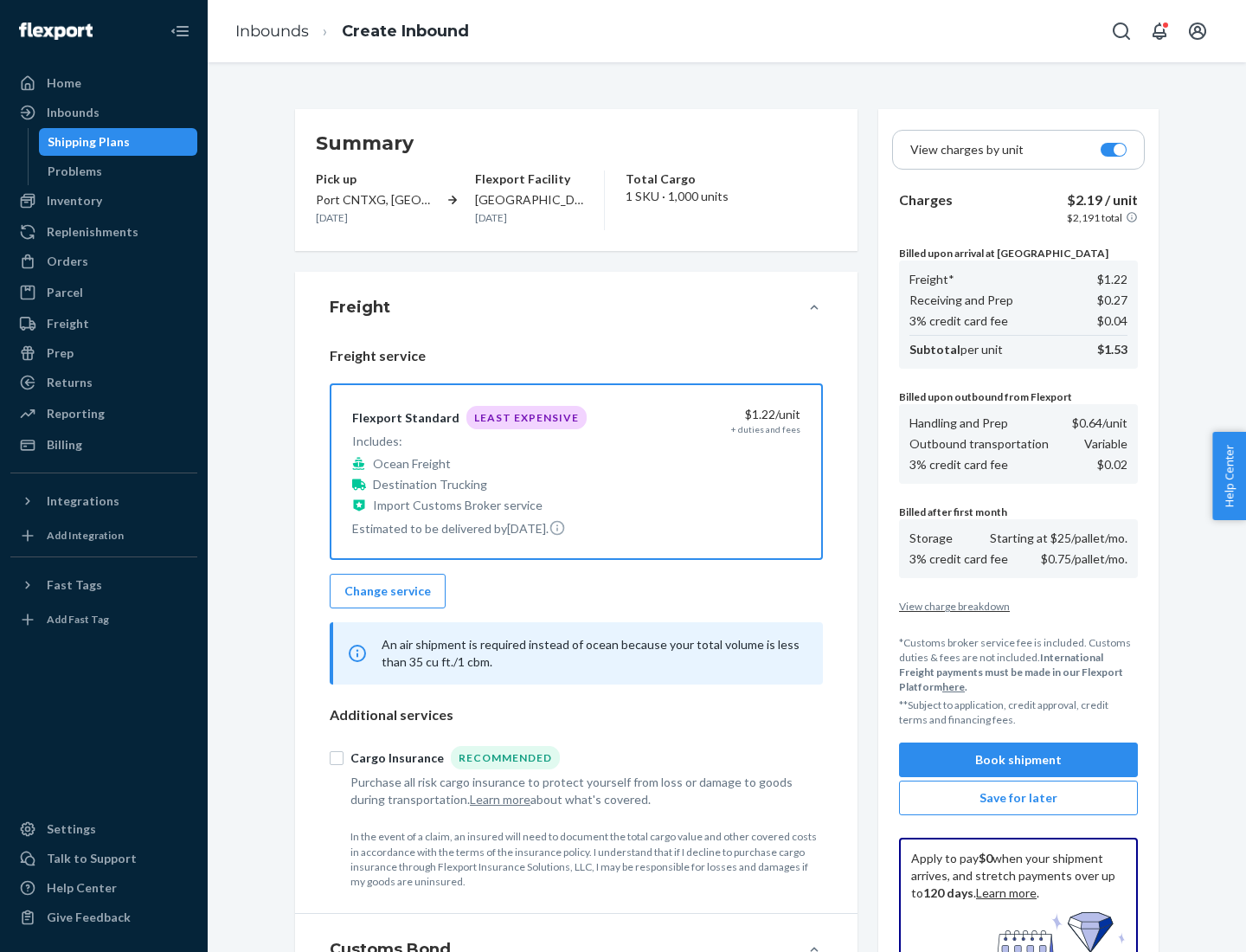
scroll to position [252, 0]
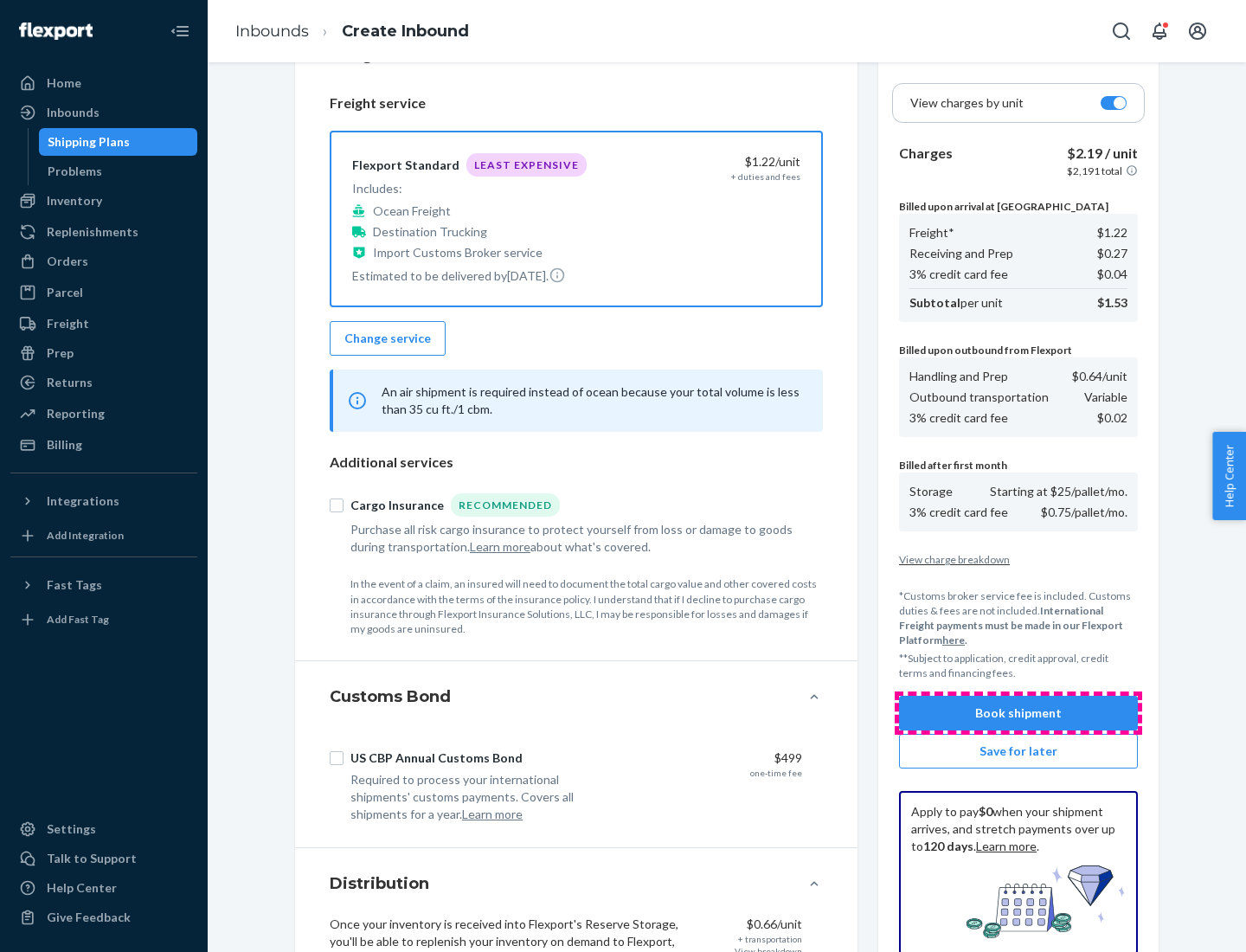
click at [1019, 713] on button "Book shipment" at bounding box center [1018, 712] width 239 height 34
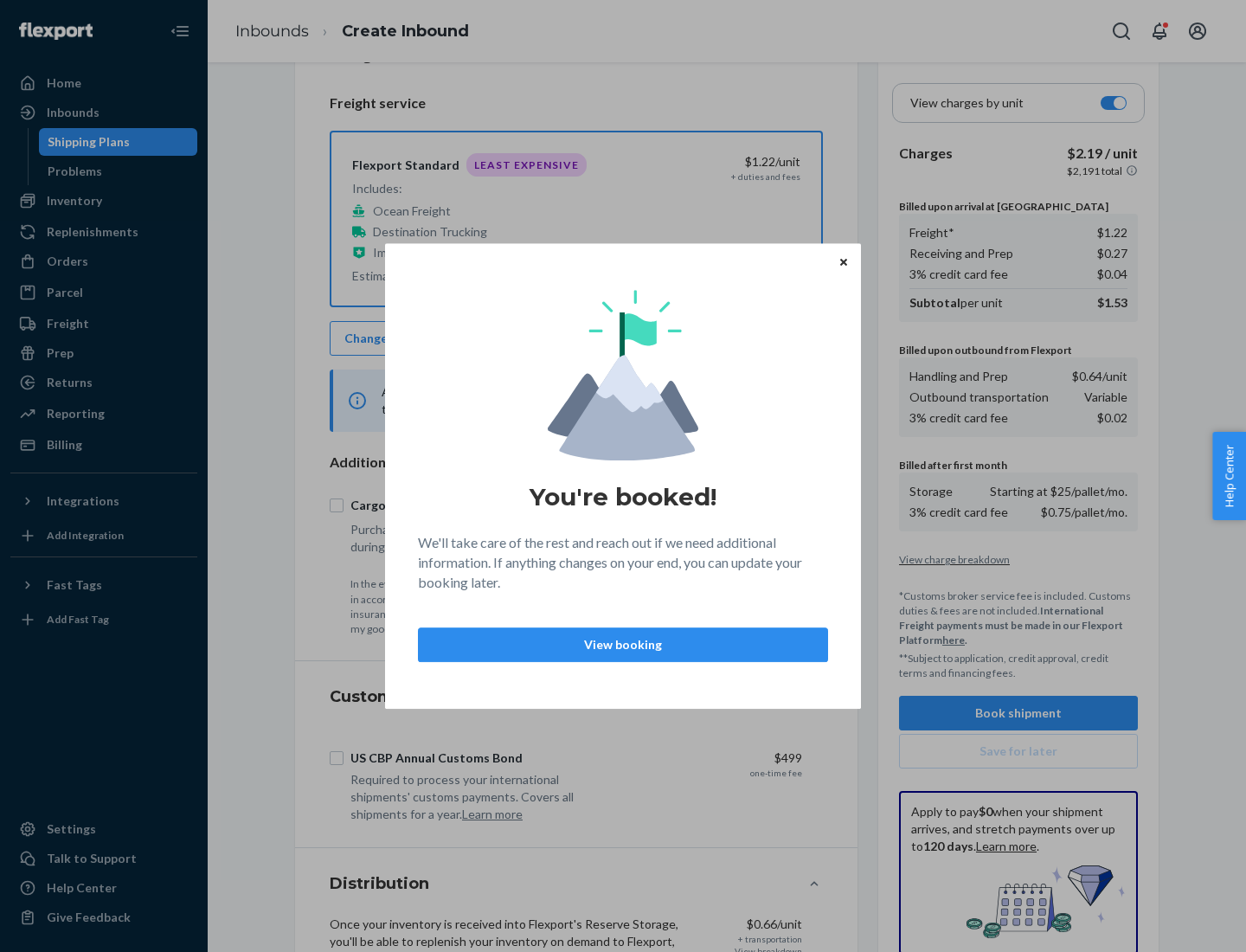
click at [623, 644] on p "View booking" at bounding box center [623, 644] width 381 height 18
